Goal: Transaction & Acquisition: Purchase product/service

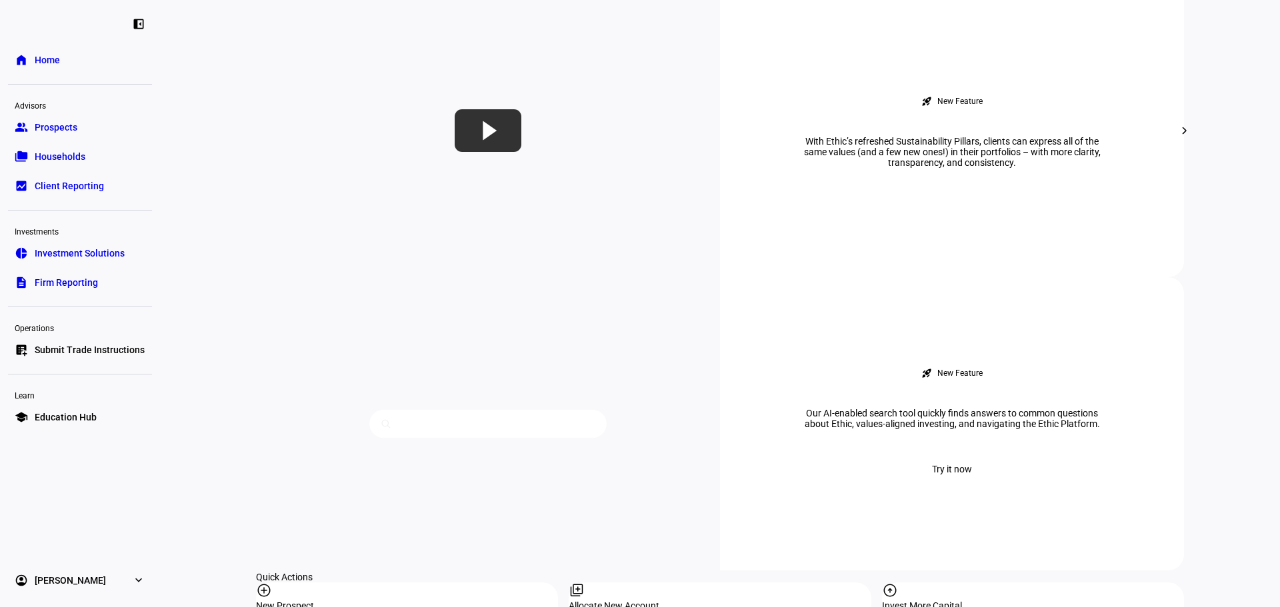
scroll to position [1088, 0]
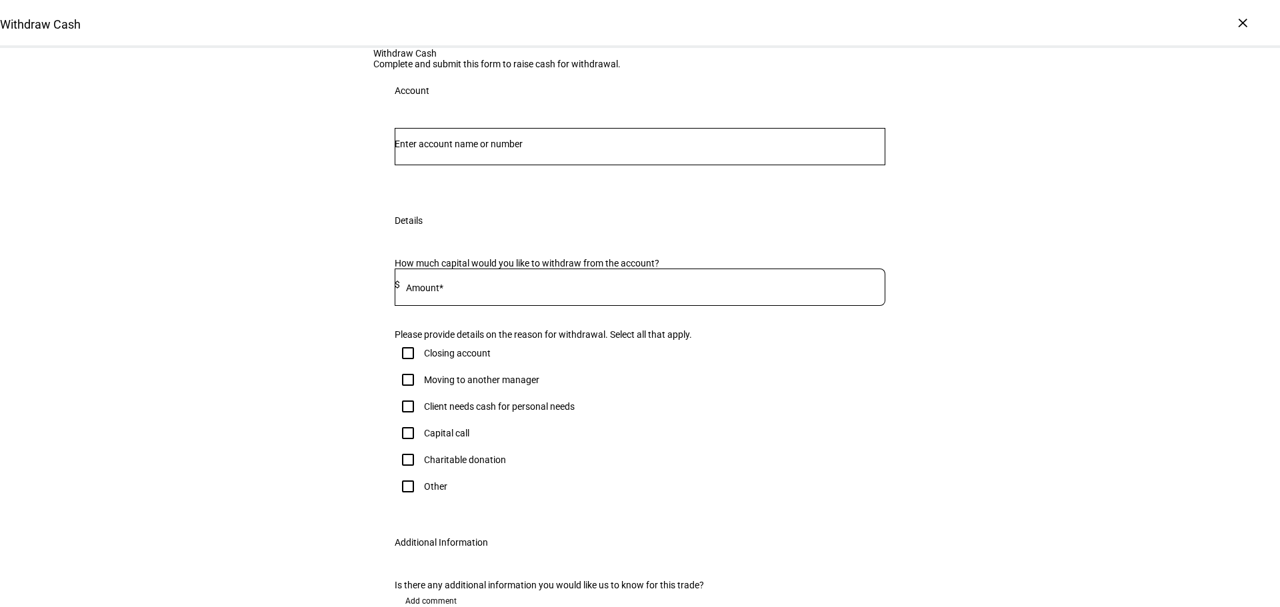
click at [464, 165] on div at bounding box center [640, 146] width 491 height 37
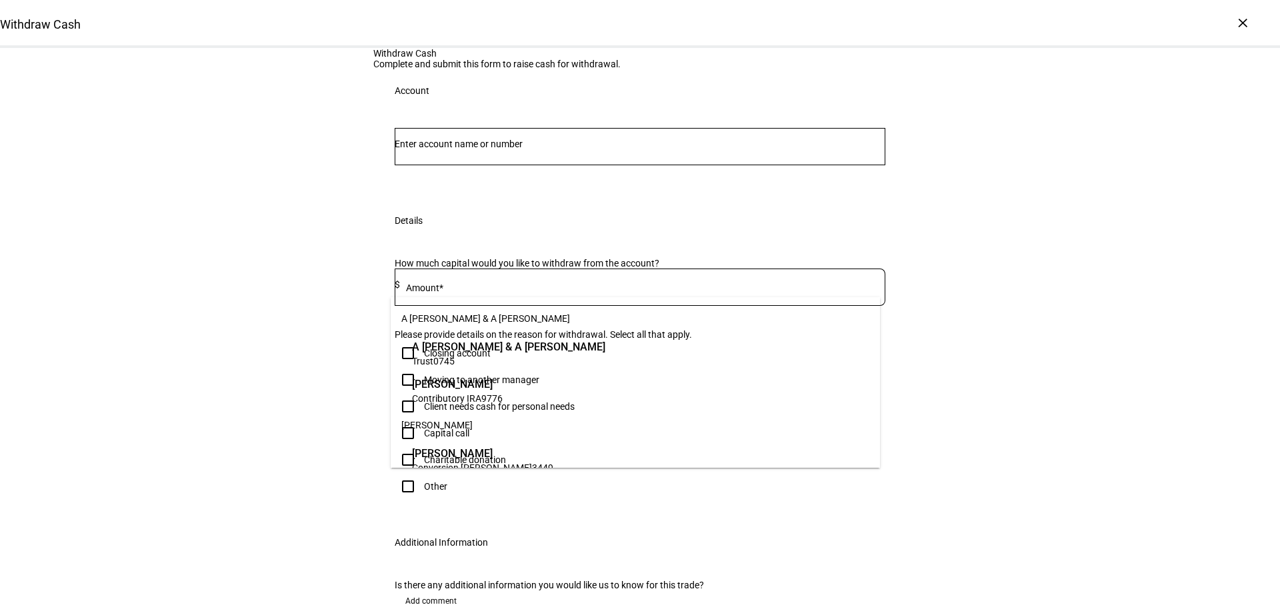
click at [463, 165] on div at bounding box center [640, 146] width 491 height 37
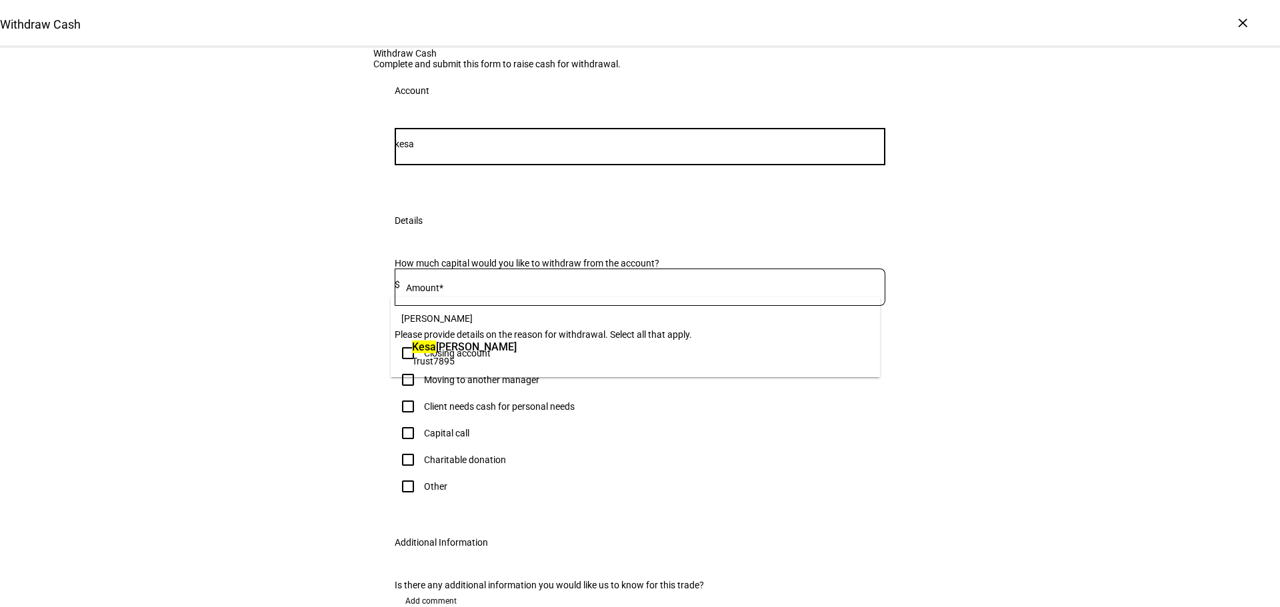
type input "kesa"
click at [443, 355] on span "Trust 7895" at bounding box center [464, 361] width 105 height 13
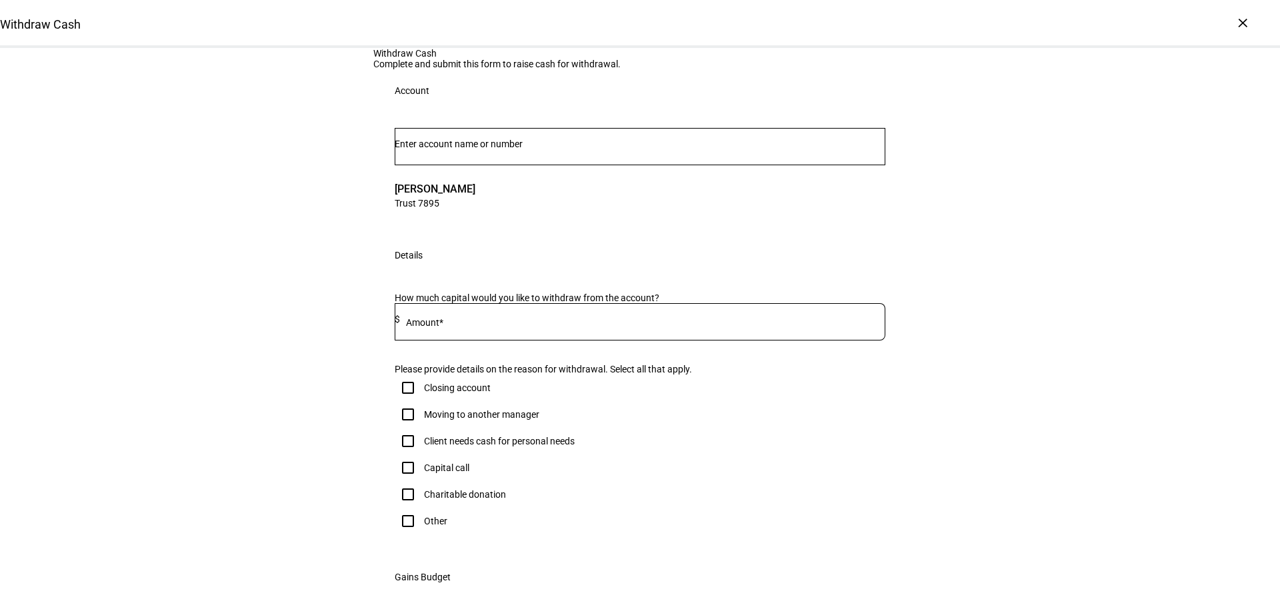
click at [423, 325] on input at bounding box center [642, 319] width 485 height 11
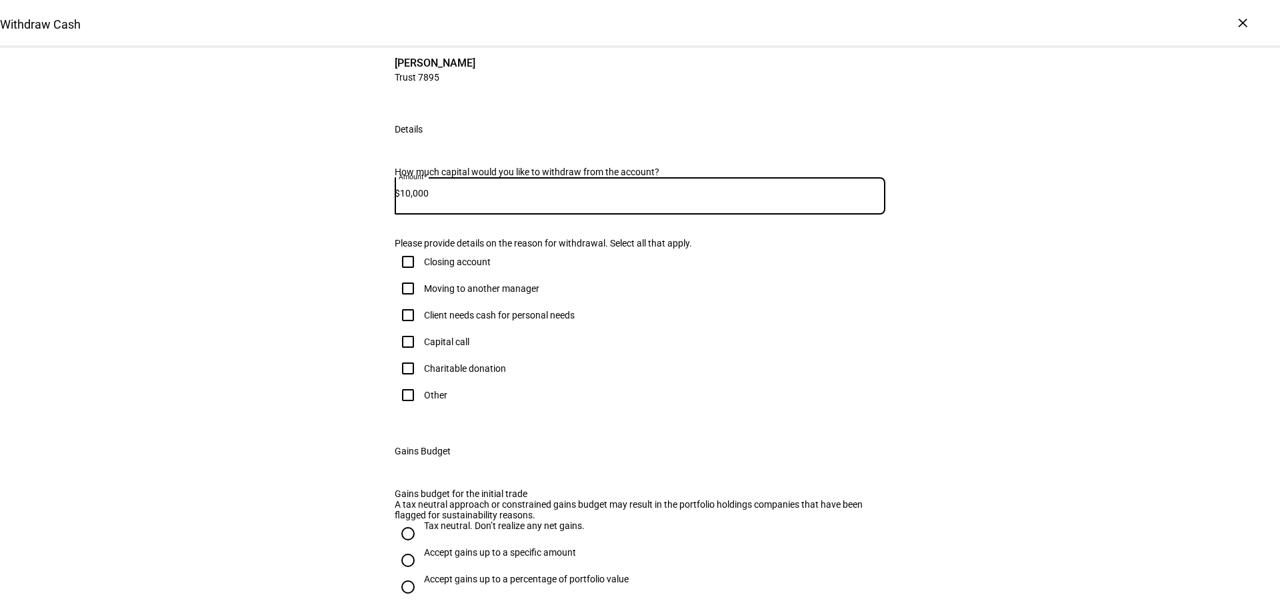
scroll to position [155, 0]
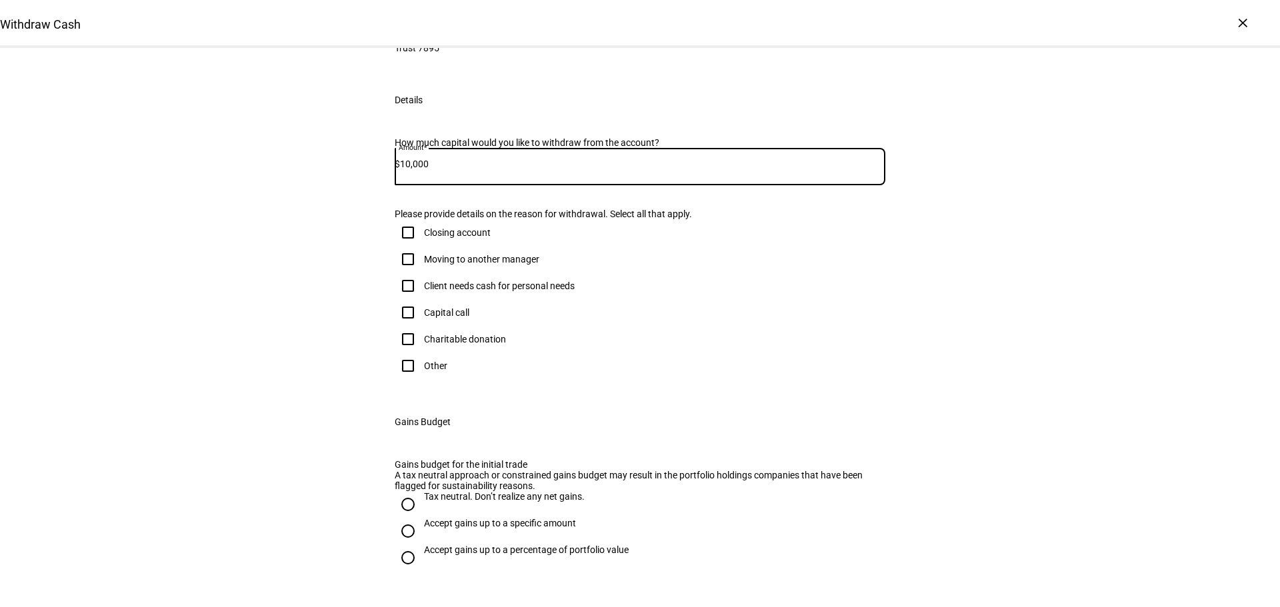
type input "10,000"
click at [401, 379] on input "Other" at bounding box center [408, 366] width 27 height 27
checkbox input "true"
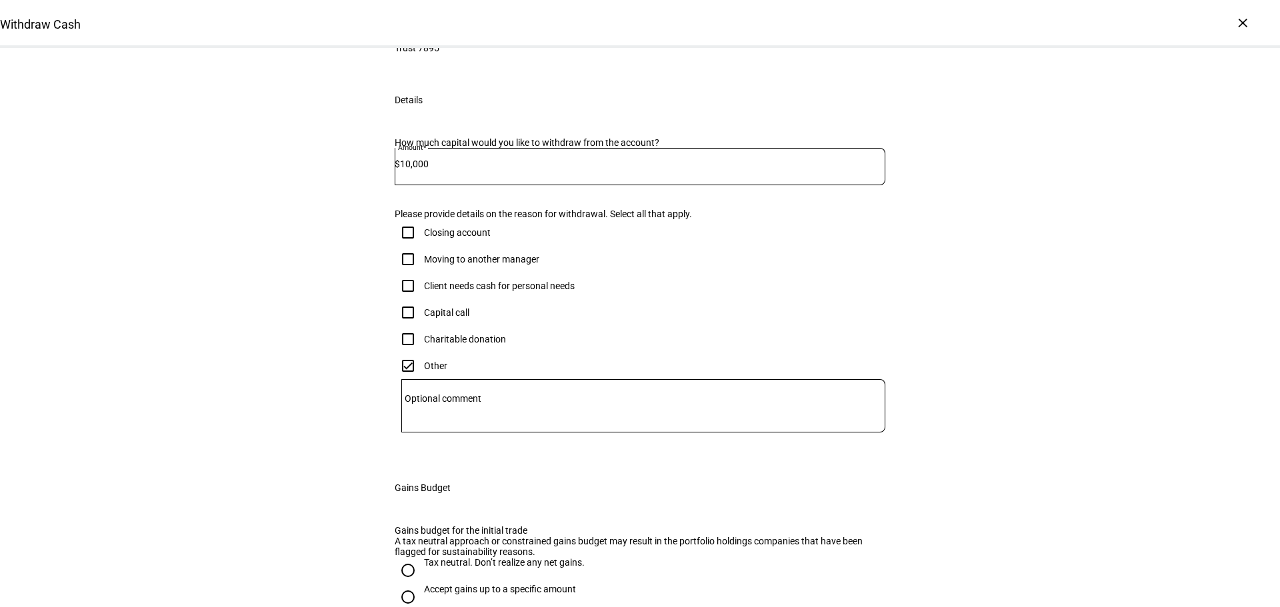
click at [450, 433] on div at bounding box center [643, 405] width 484 height 53
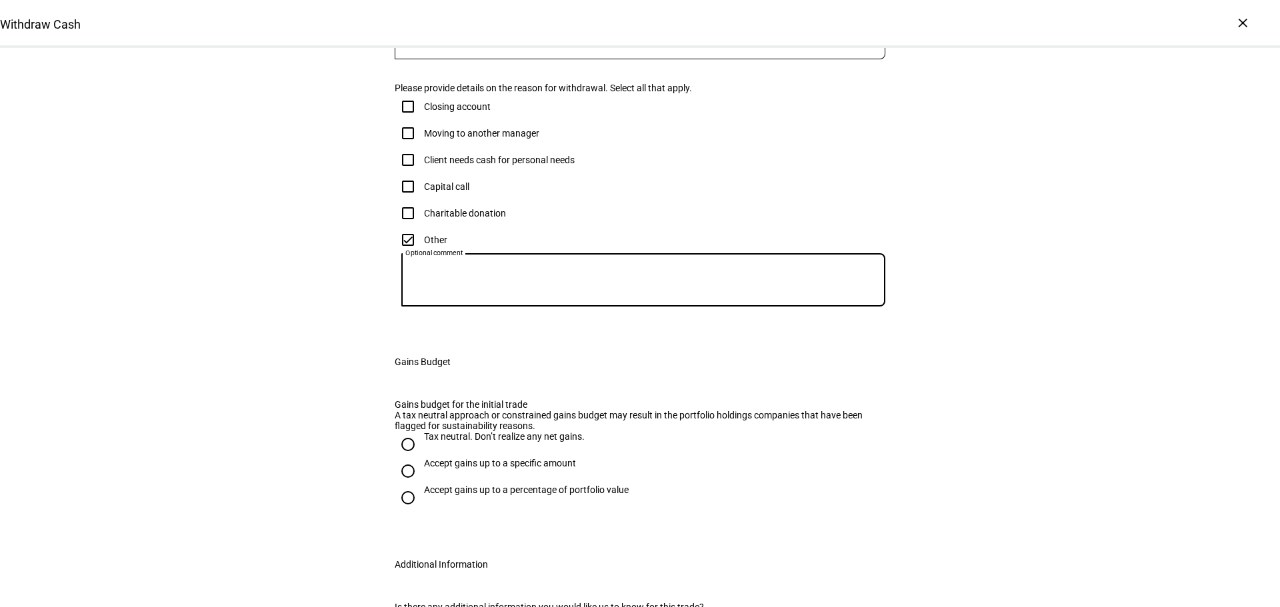
scroll to position [311, 0]
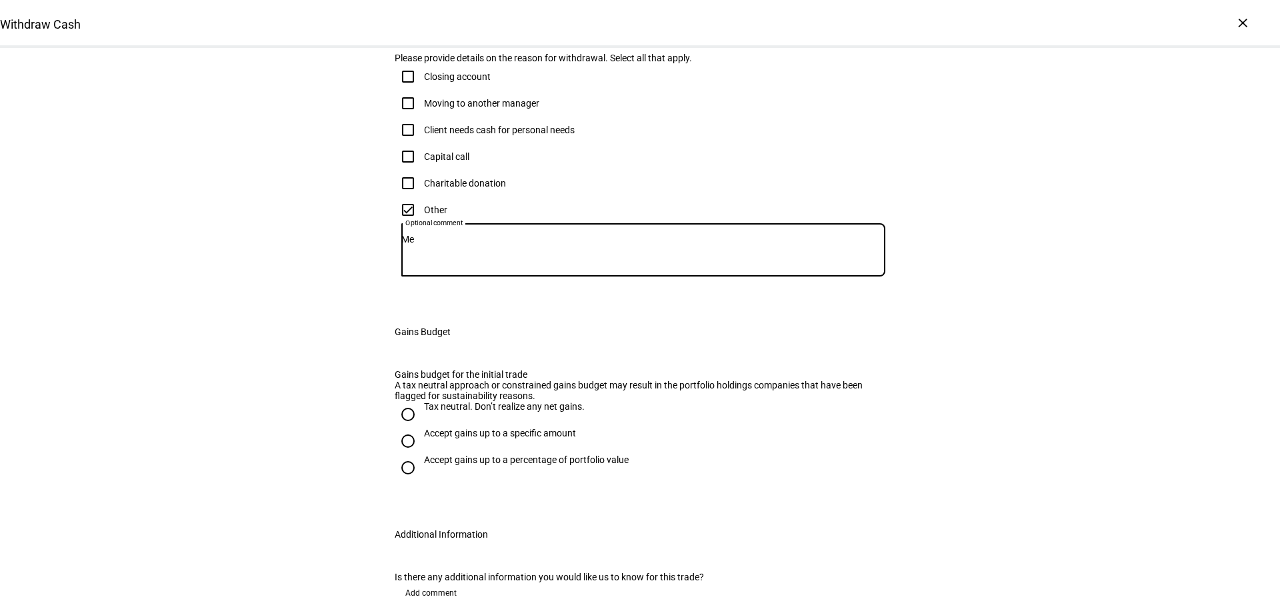
type textarea "M"
type textarea "N"
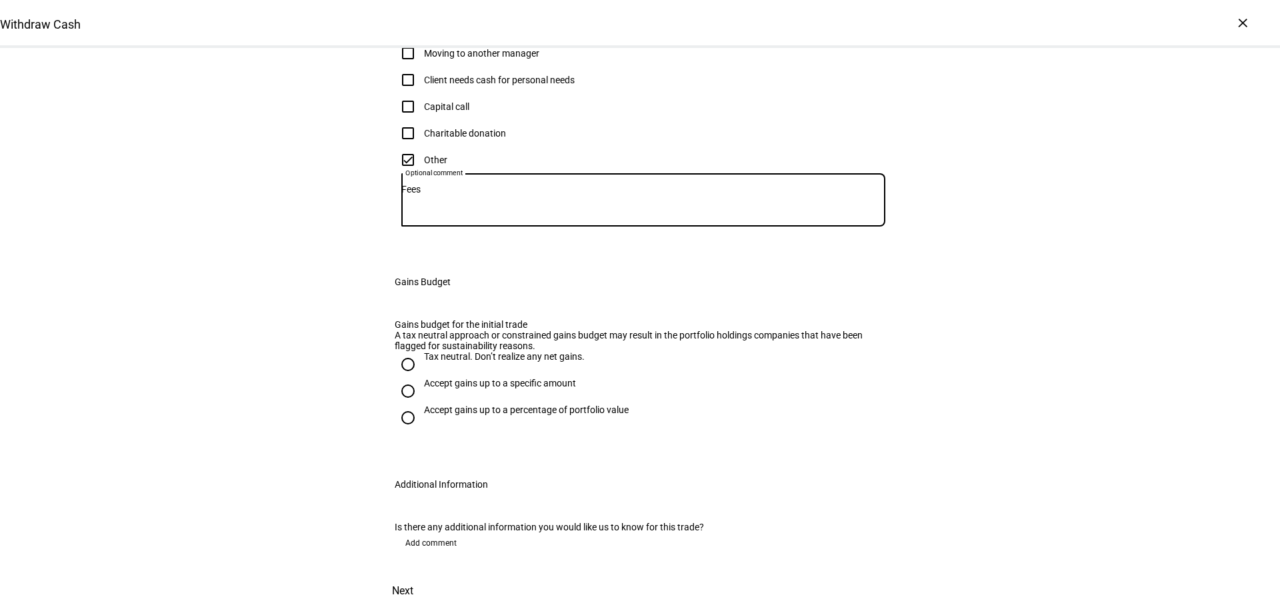
scroll to position [467, 0]
type textarea "Fees"
click at [405, 378] on input "Tax neutral. Don’t realize any net gains." at bounding box center [408, 364] width 27 height 27
radio input "true"
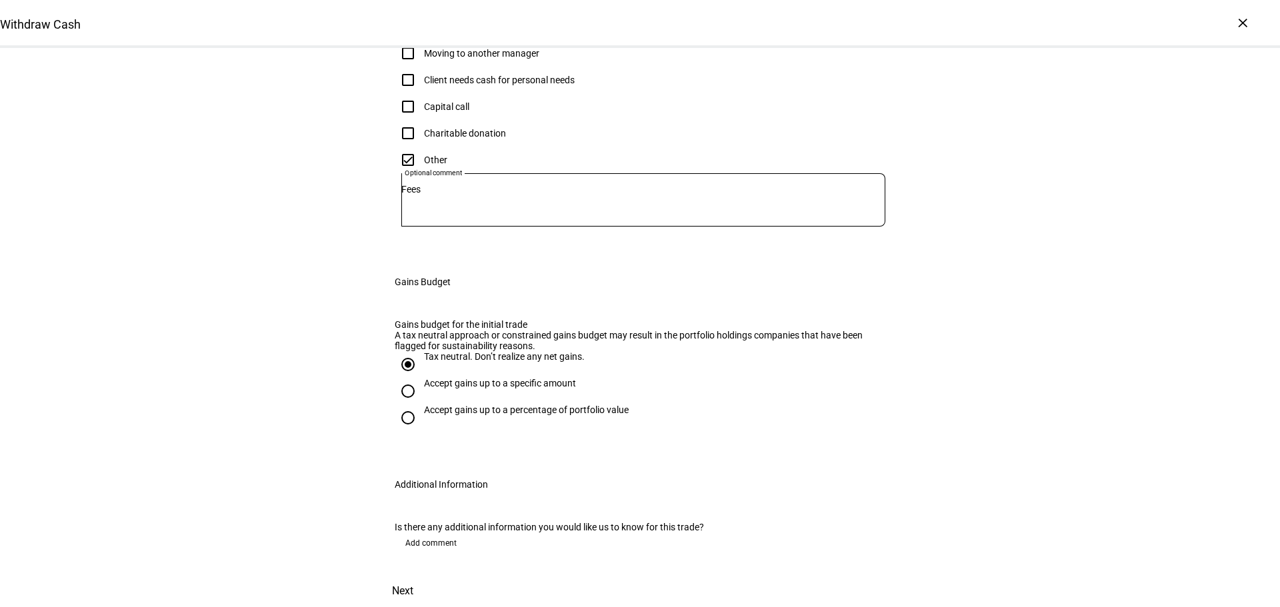
click at [409, 533] on span "Add comment" at bounding box center [430, 543] width 51 height 21
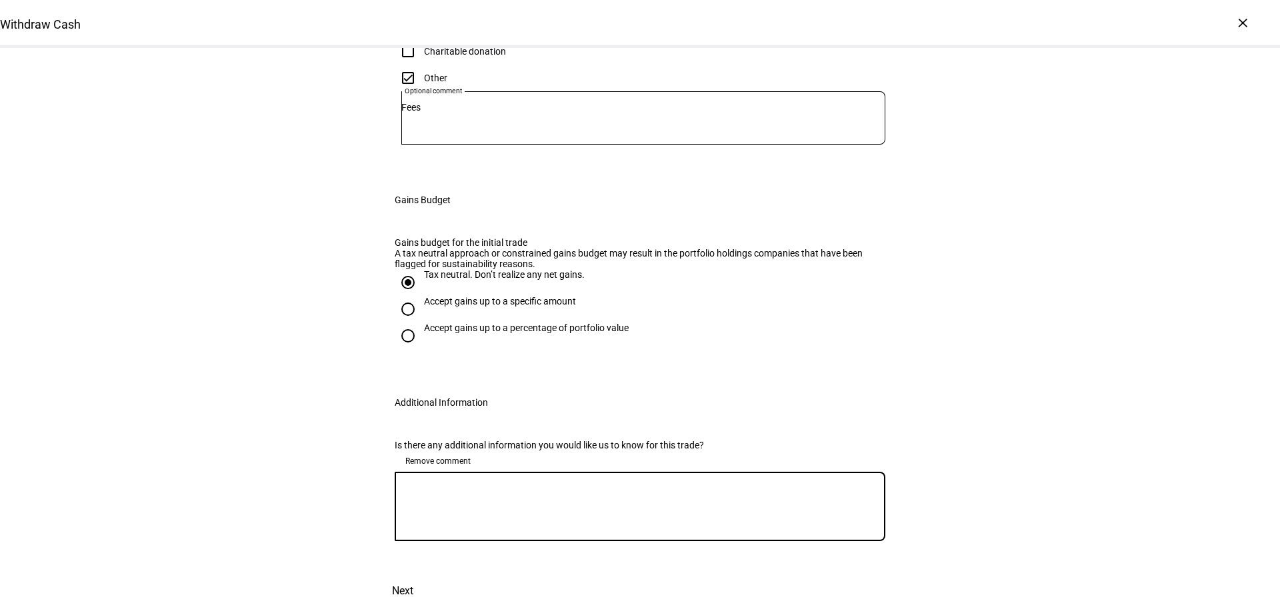
click at [426, 526] on textarea at bounding box center [640, 507] width 491 height 48
type textarea "Y"
click at [417, 528] on textarea "Upcimng fee is $10k and there is only" at bounding box center [640, 507] width 491 height 48
click at [587, 519] on div "Upcoming fee is $10k and there is only" at bounding box center [640, 506] width 491 height 69
click at [585, 525] on textarea "Upcoming fee is $10k and there is only" at bounding box center [640, 507] width 491 height 48
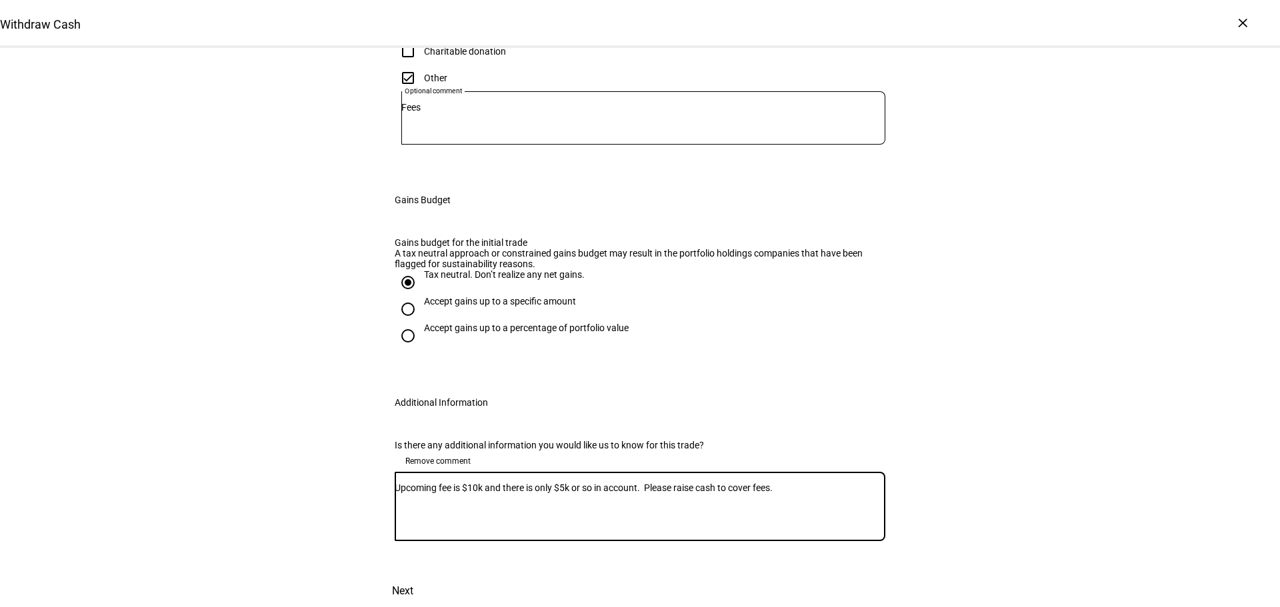
scroll to position [744, 0]
type textarea "Upcoming fee is $10k and there is only $5k or so in account. Please raise cash …"
click at [432, 575] on span at bounding box center [402, 591] width 59 height 32
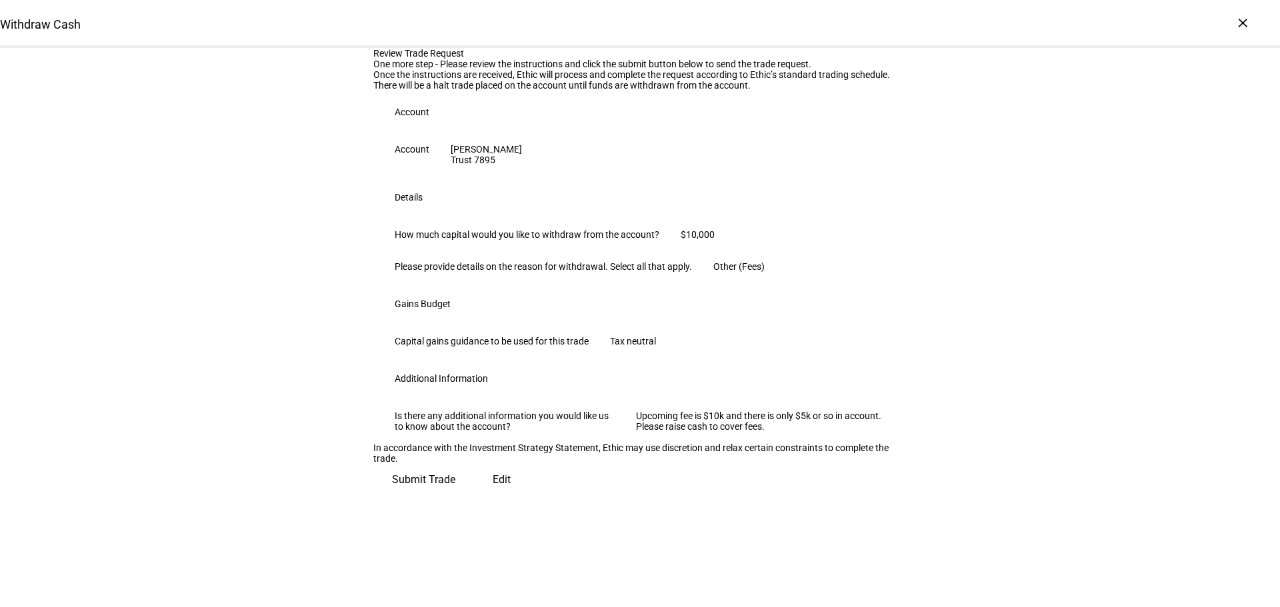
scroll to position [249, 0]
click at [455, 496] on span "Submit Trade" at bounding box center [423, 480] width 63 height 32
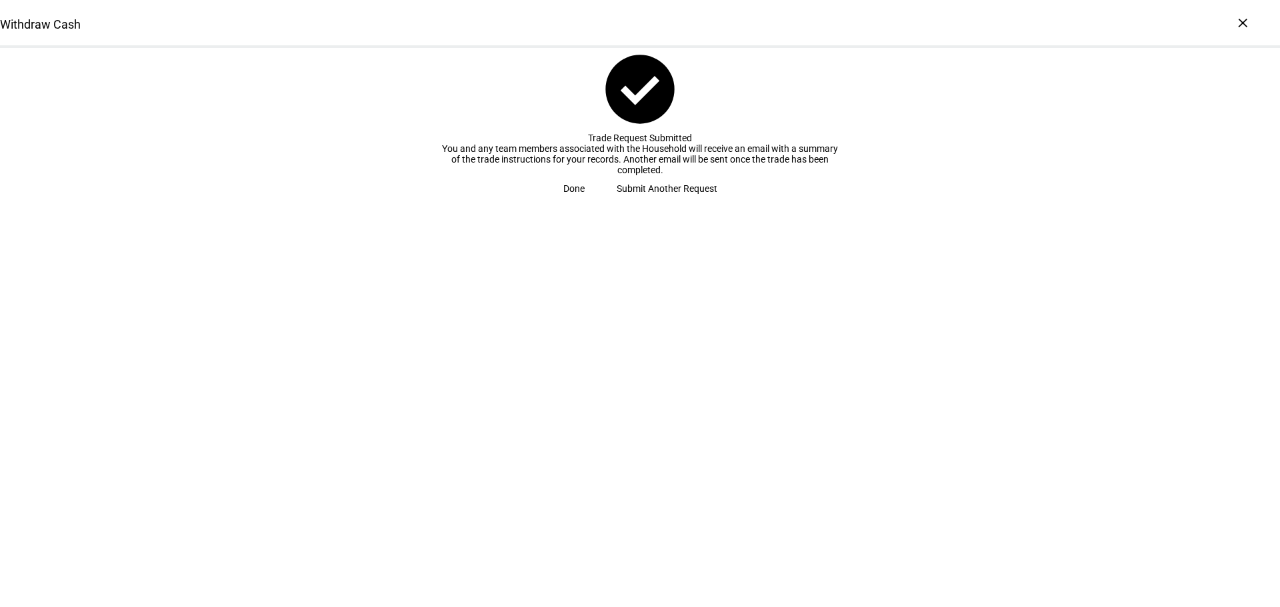
click at [630, 202] on div "Done Submit Another Request" at bounding box center [639, 188] width 373 height 27
click at [584, 202] on span "Done" at bounding box center [573, 188] width 21 height 27
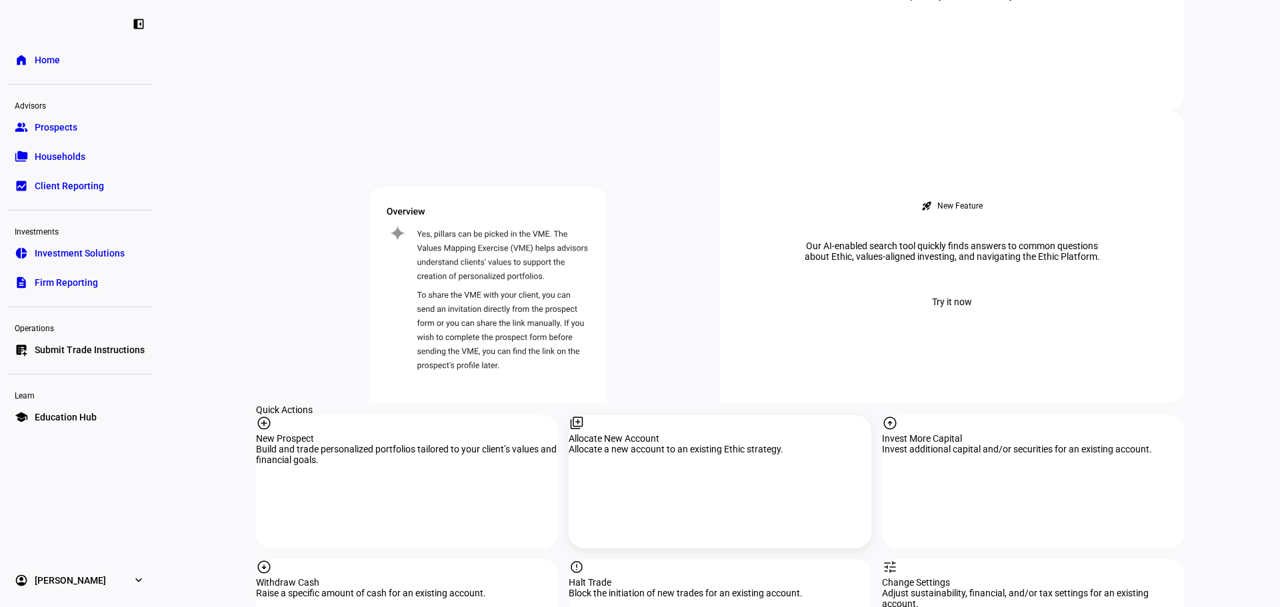
scroll to position [1244, 0]
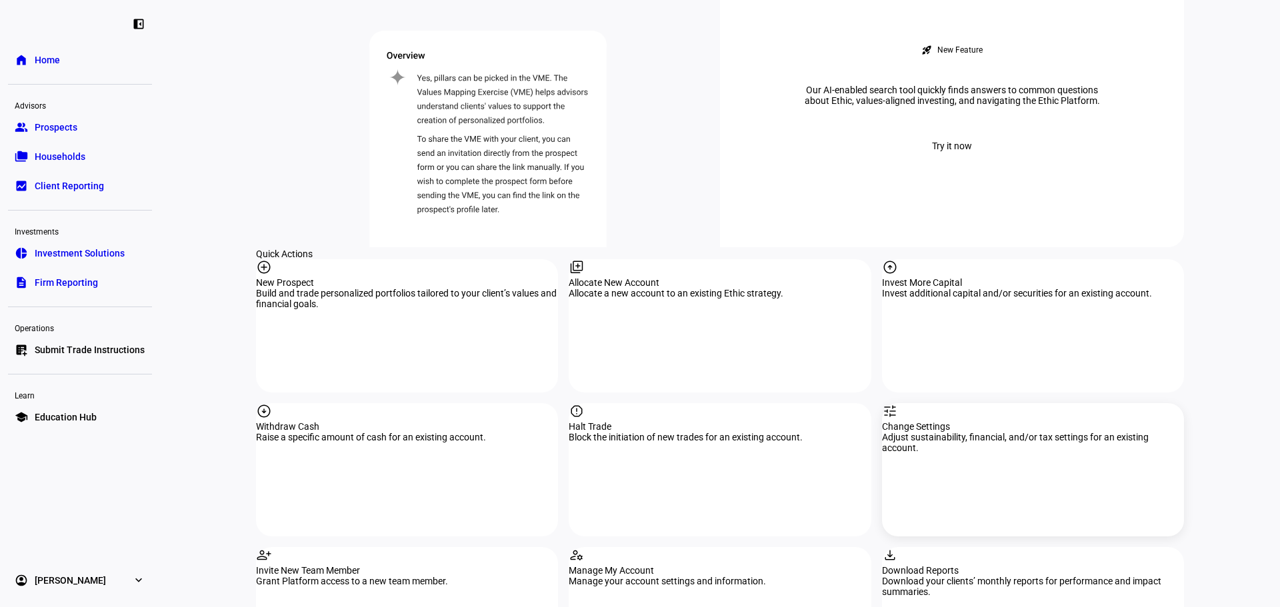
click at [1018, 421] on div "Change Settings" at bounding box center [1033, 426] width 302 height 11
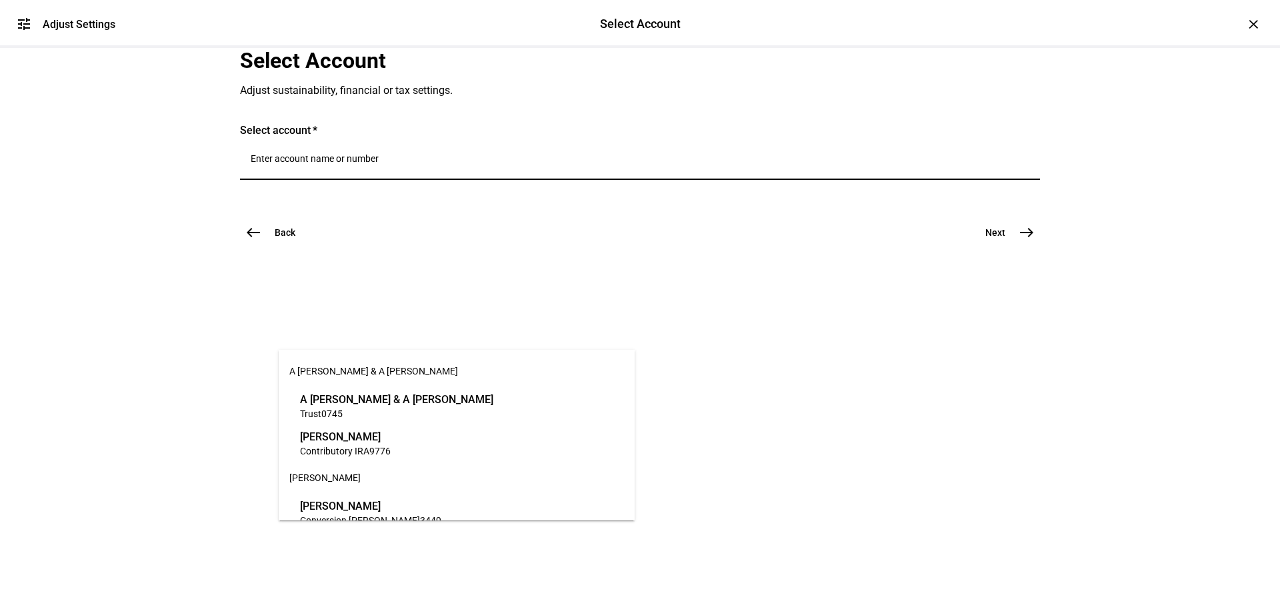
click at [303, 164] on input "Number" at bounding box center [640, 158] width 778 height 11
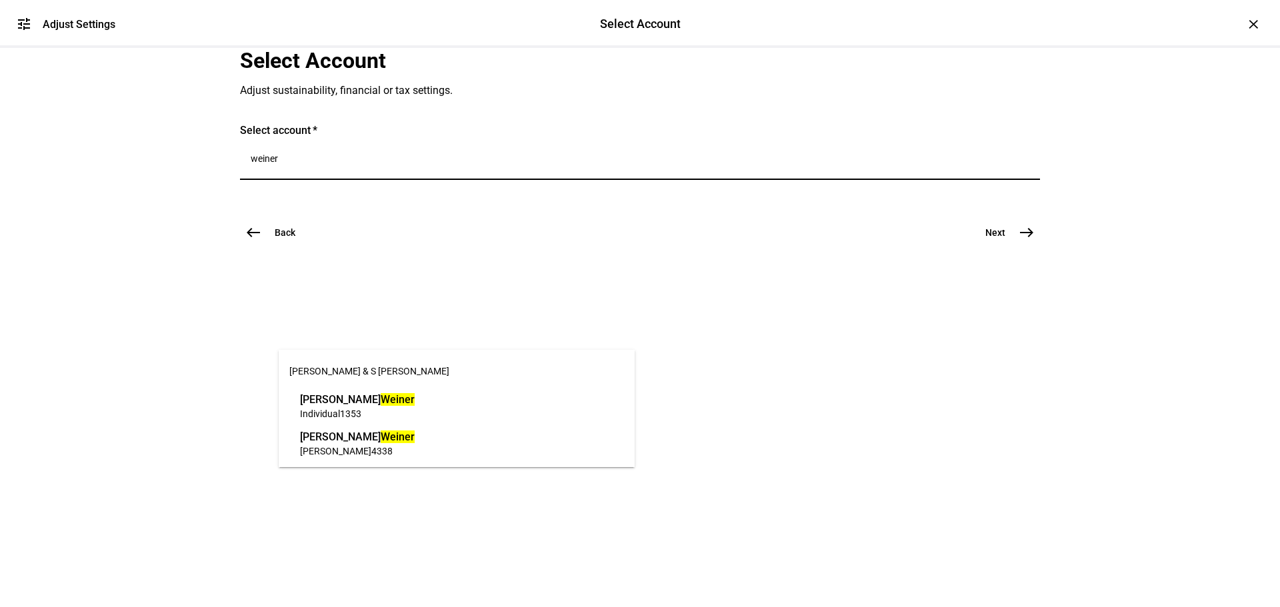
drag, startPoint x: 351, startPoint y: 332, endPoint x: 203, endPoint y: 327, distance: 148.1
click at [203, 327] on div "tune Adjust Settings Select Account Select Account Adjust Settings × Select Acc…" at bounding box center [640, 303] width 1280 height 607
type input "8780"
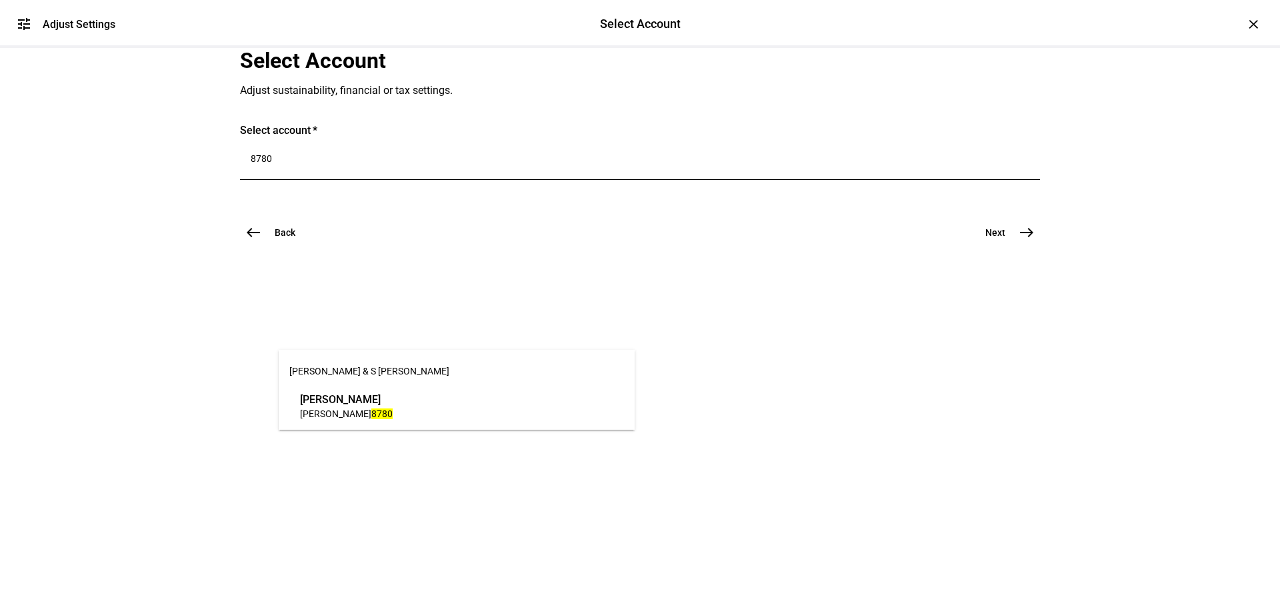
click at [371, 409] on span "8780" at bounding box center [381, 414] width 21 height 11
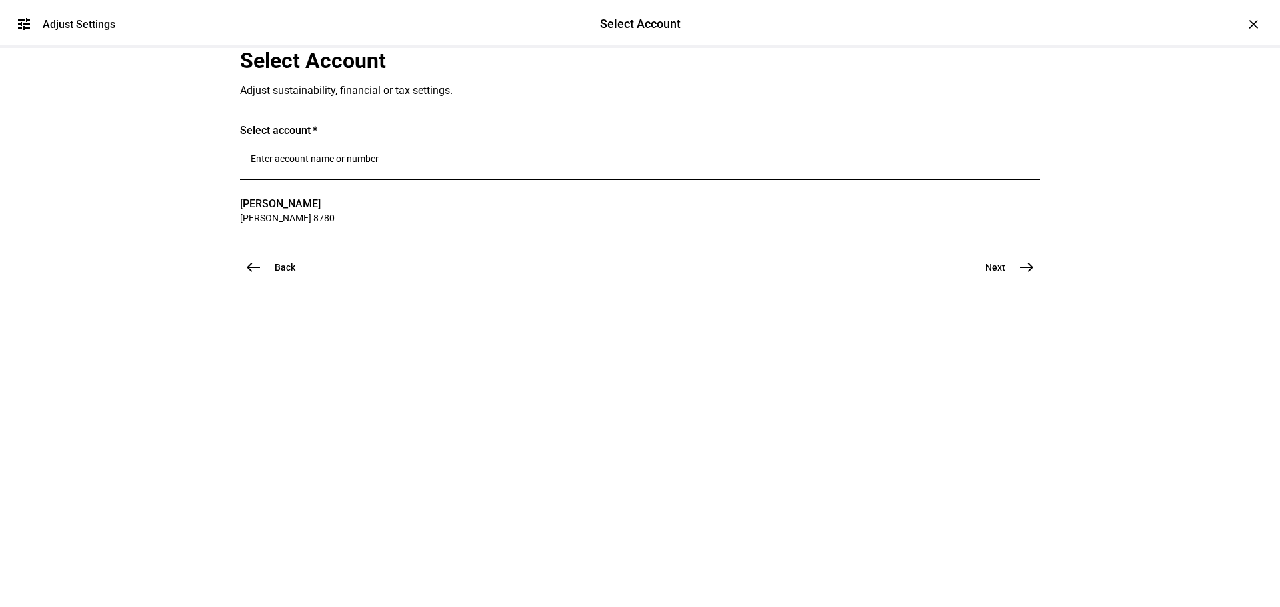
click at [1026, 275] on mat-icon "east" at bounding box center [1026, 267] width 16 height 16
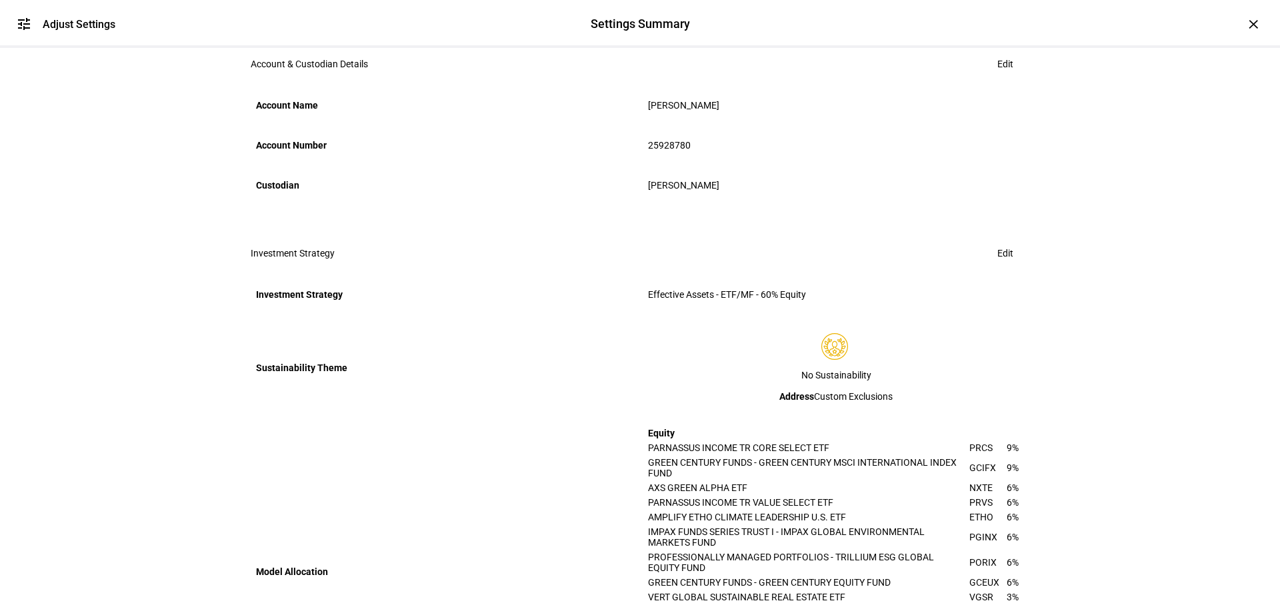
scroll to position [311, 0]
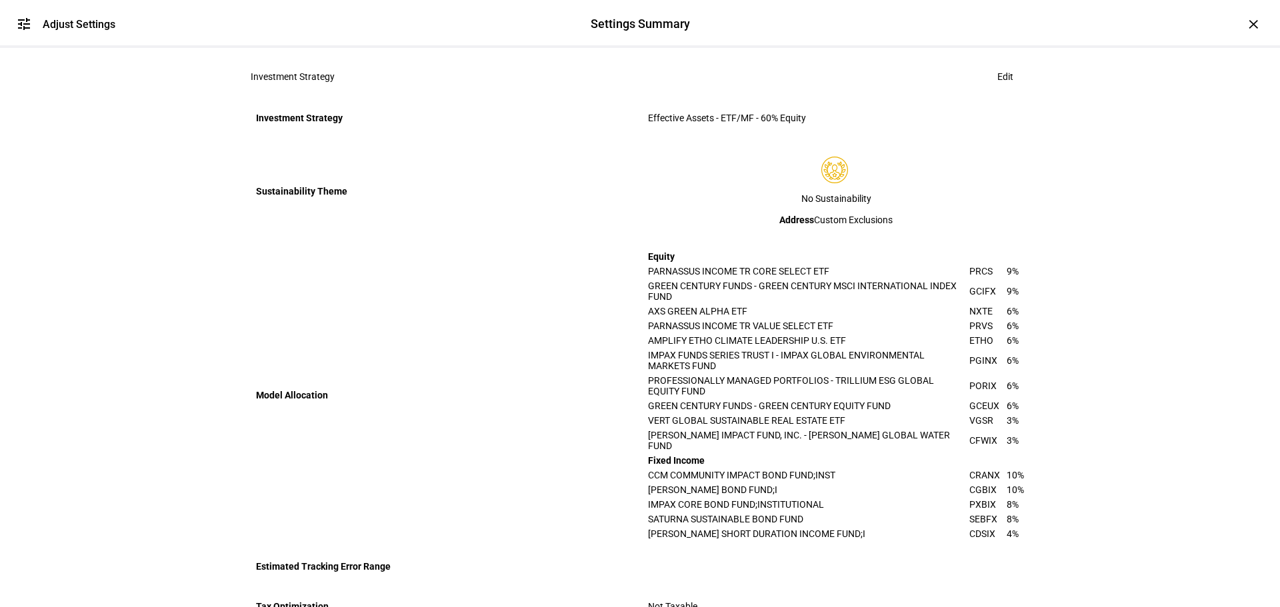
click at [1008, 90] on span at bounding box center [1005, 76] width 48 height 27
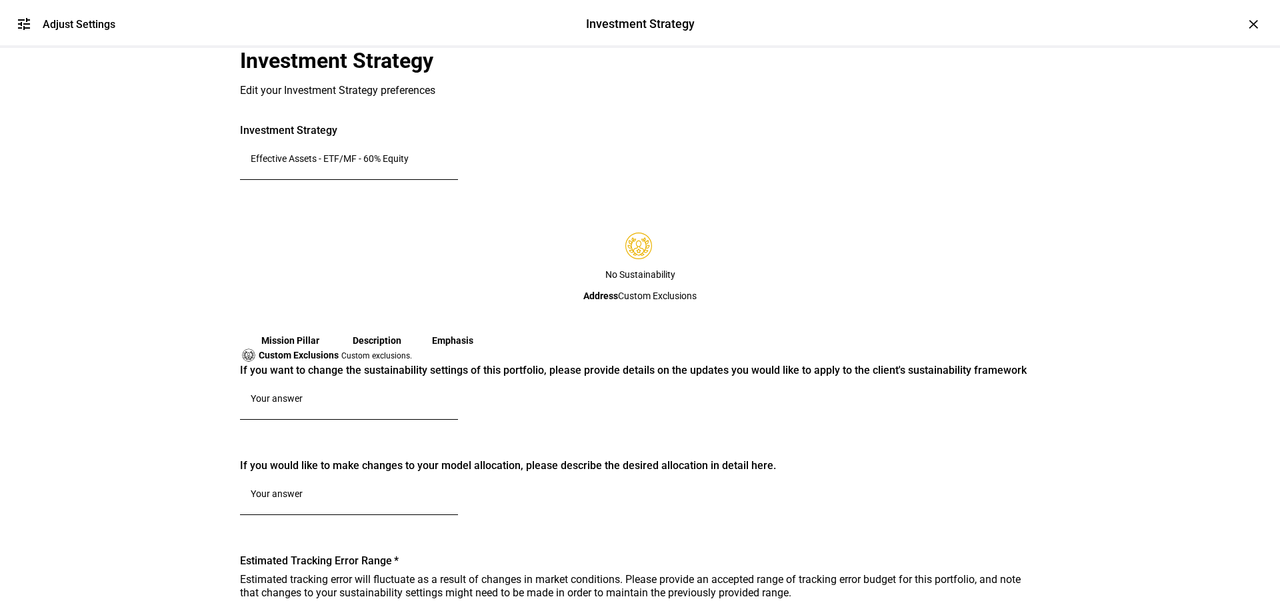
click at [444, 164] on input "Effective Assets - ETF/MF - 60% Equity" at bounding box center [349, 158] width 197 height 11
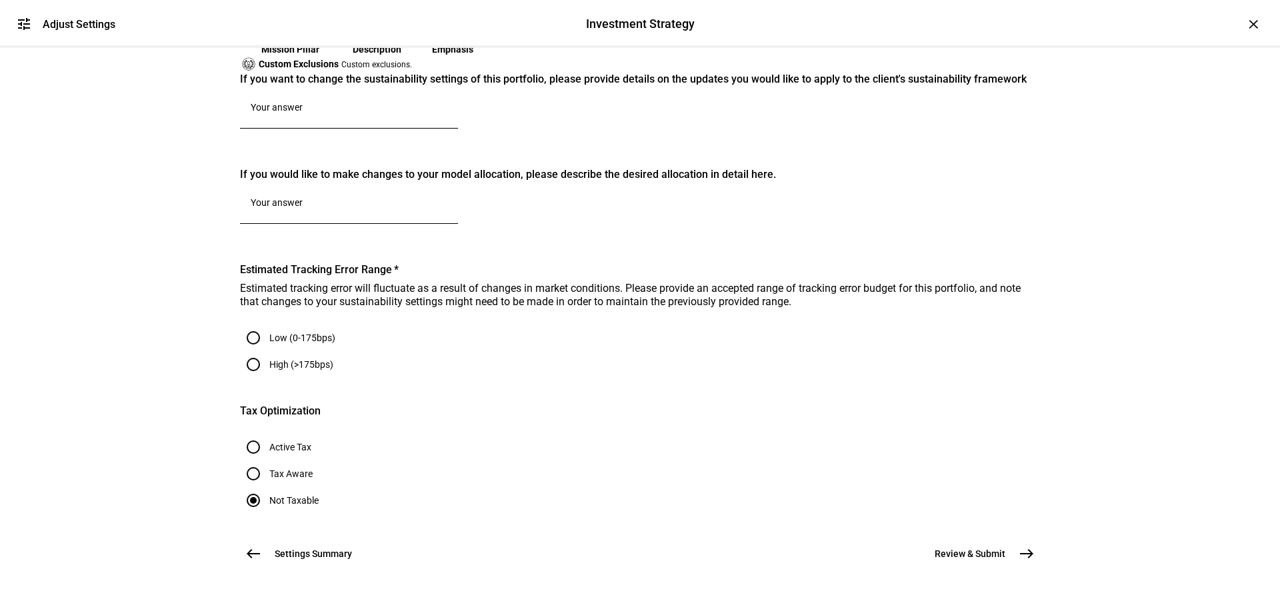
scroll to position [467, 0]
click at [355, 224] on div at bounding box center [349, 205] width 197 height 37
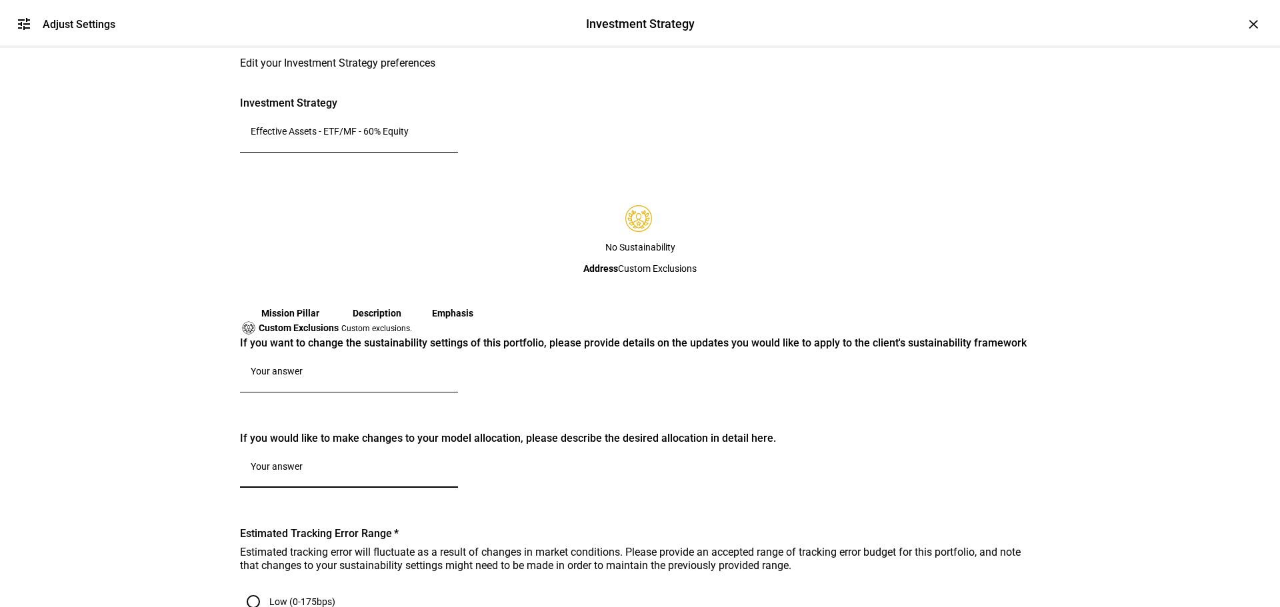
scroll to position [0, 0]
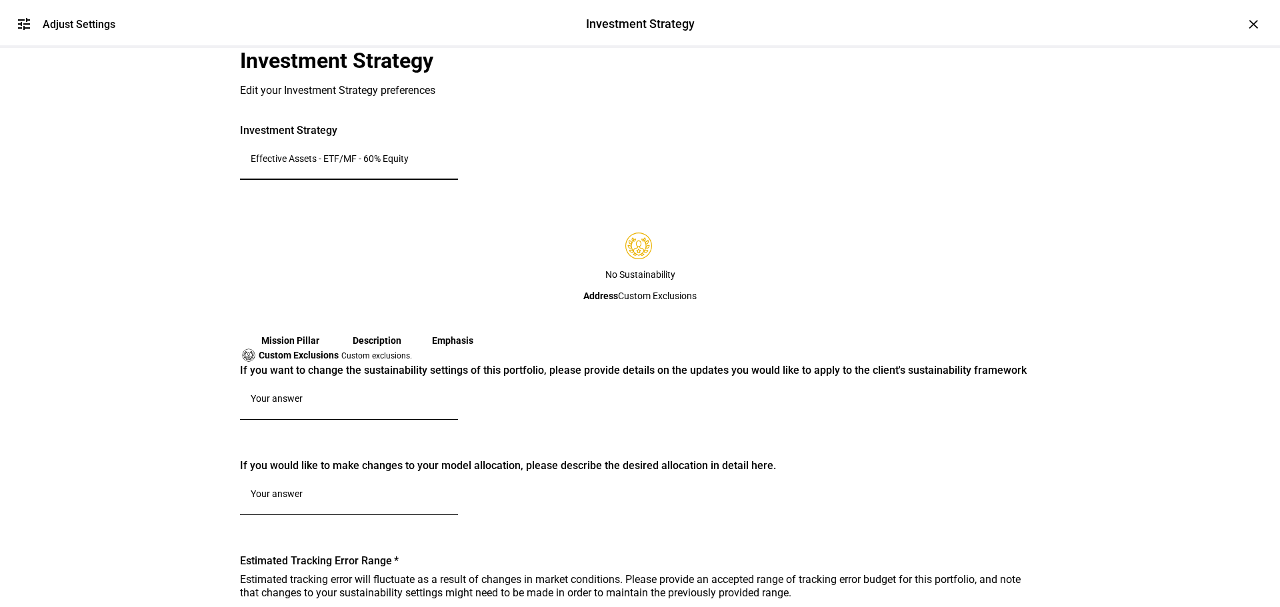
click at [367, 164] on input "Effective Assets - ETF/MF - 60% Equity" at bounding box center [349, 158] width 197 height 11
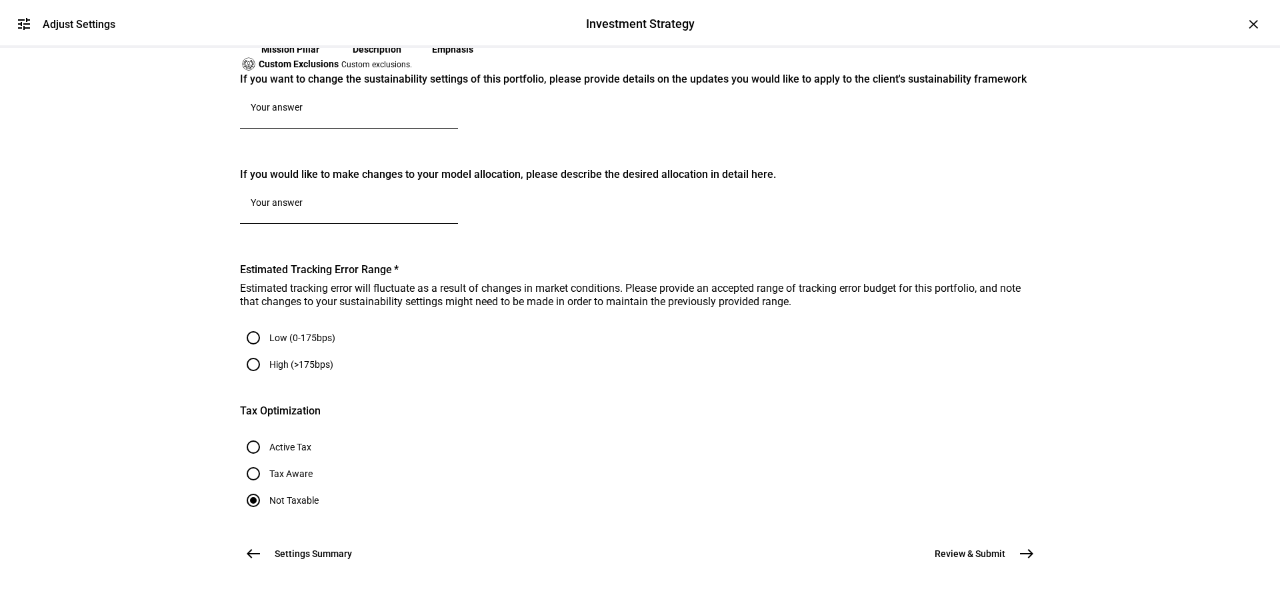
scroll to position [467, 0]
click at [375, 213] on textarea at bounding box center [349, 205] width 197 height 16
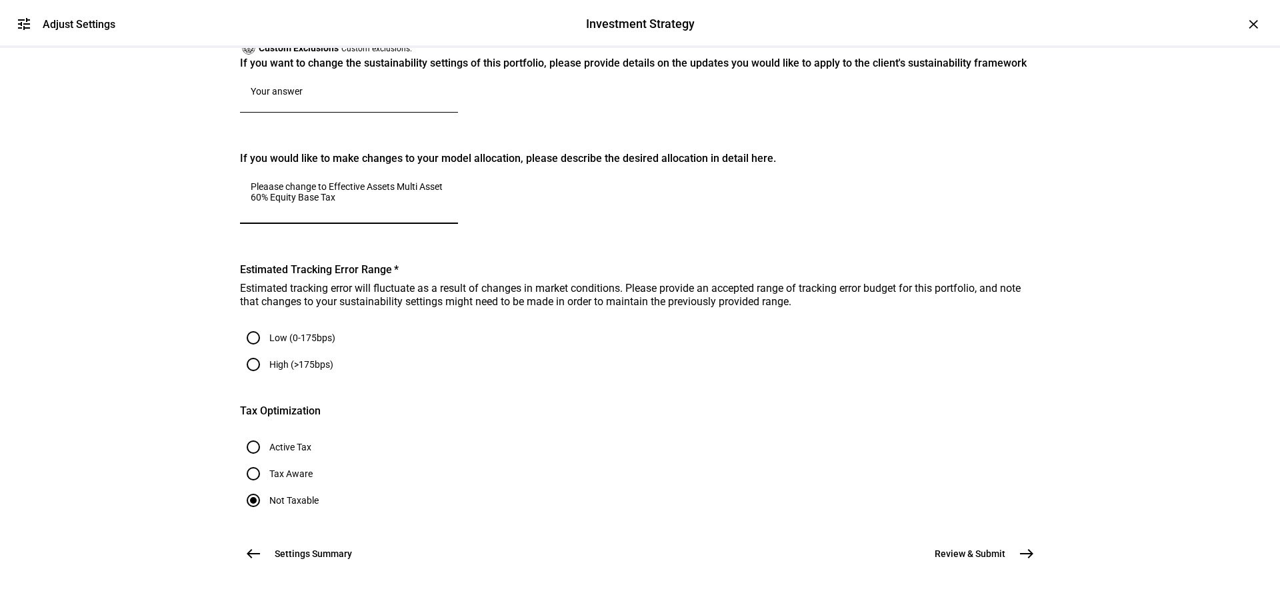
click at [314, 213] on textarea "Pleaase change to Effective Assets Multi Asset 60% Equity Base Tax" at bounding box center [349, 197] width 197 height 32
type textarea "Please change to Effective Assets Multi Asset 60% Equity Base Tax"
click at [267, 378] on input "High (>175bps)" at bounding box center [253, 364] width 27 height 27
radio input "true"
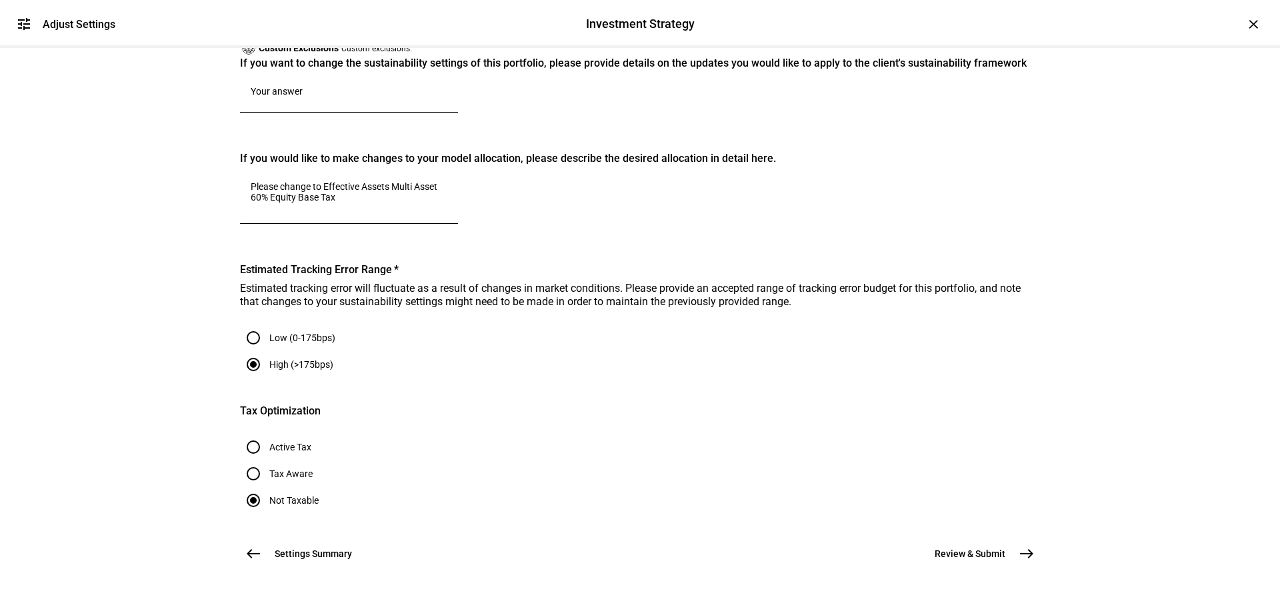
scroll to position [1004, 0]
click at [1013, 540] on span "east" at bounding box center [1026, 553] width 27 height 27
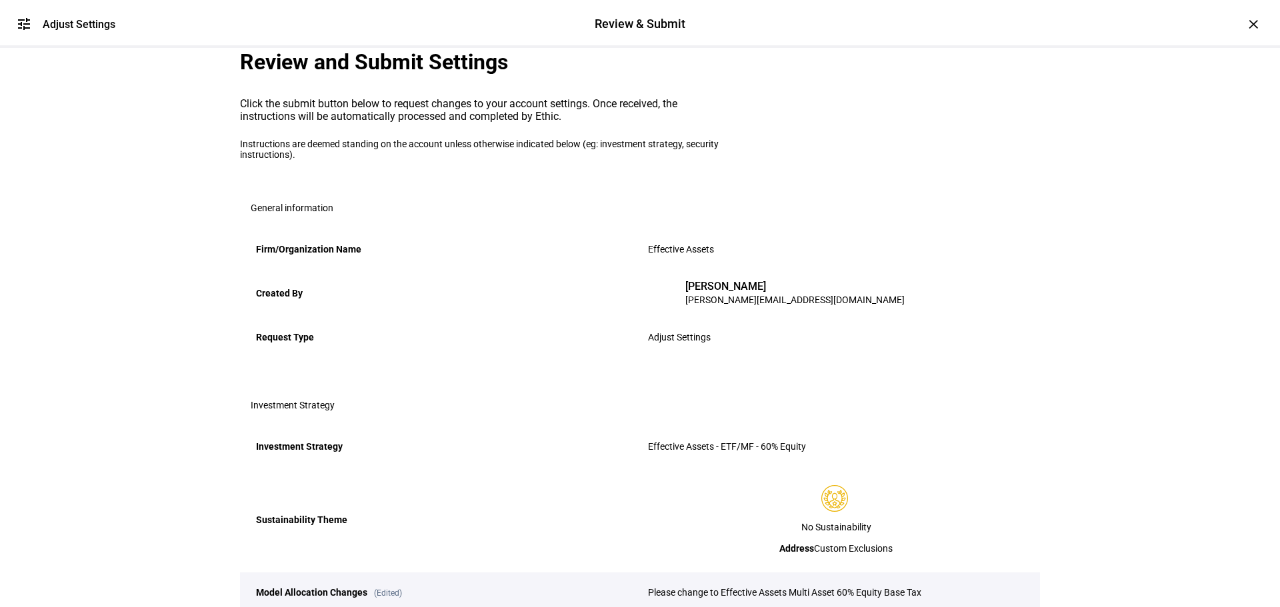
scroll to position [404, 0]
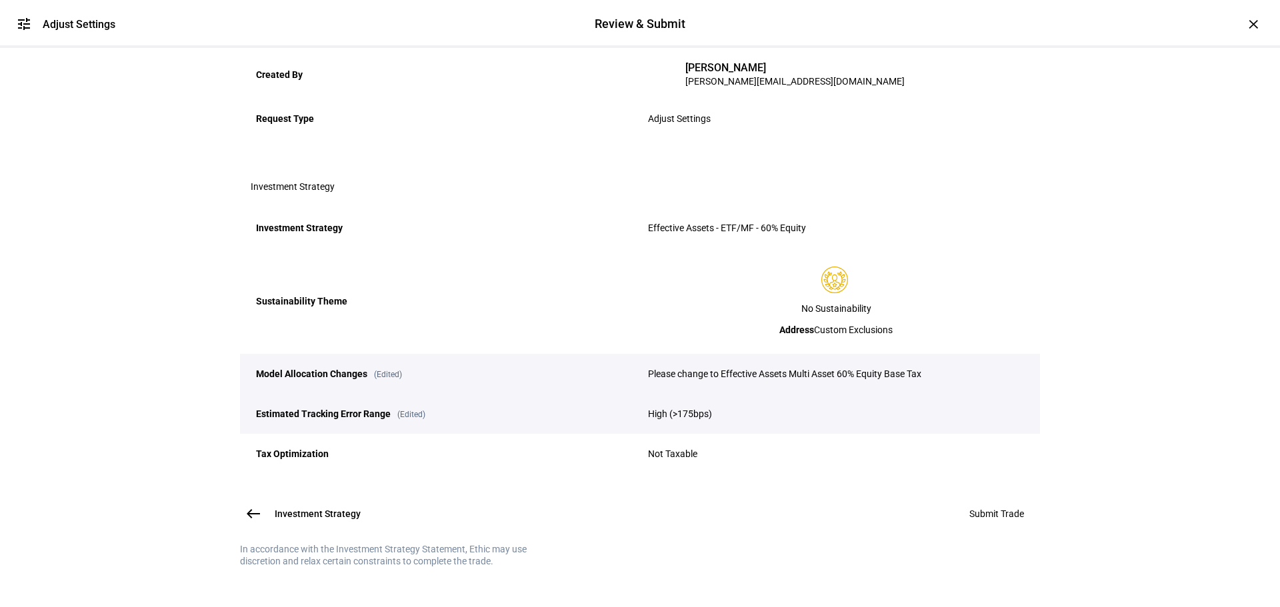
click at [990, 498] on span at bounding box center [996, 514] width 87 height 32
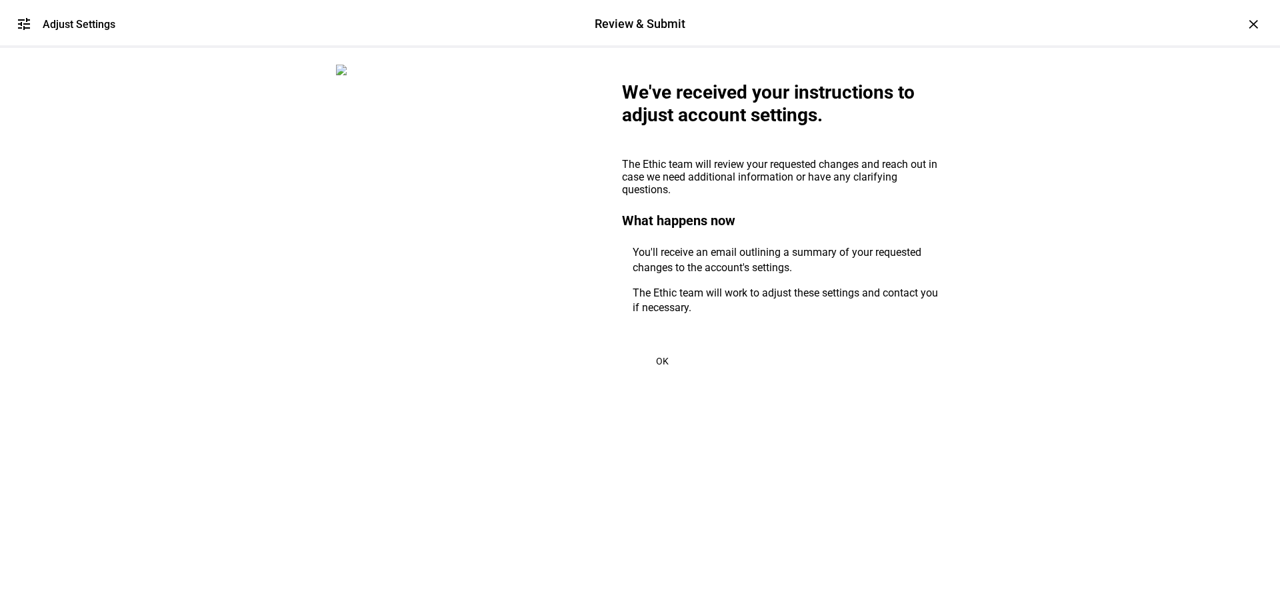
scroll to position [0, 0]
click at [667, 377] on span at bounding box center [662, 361] width 80 height 32
